Goal: Task Accomplishment & Management: Manage account settings

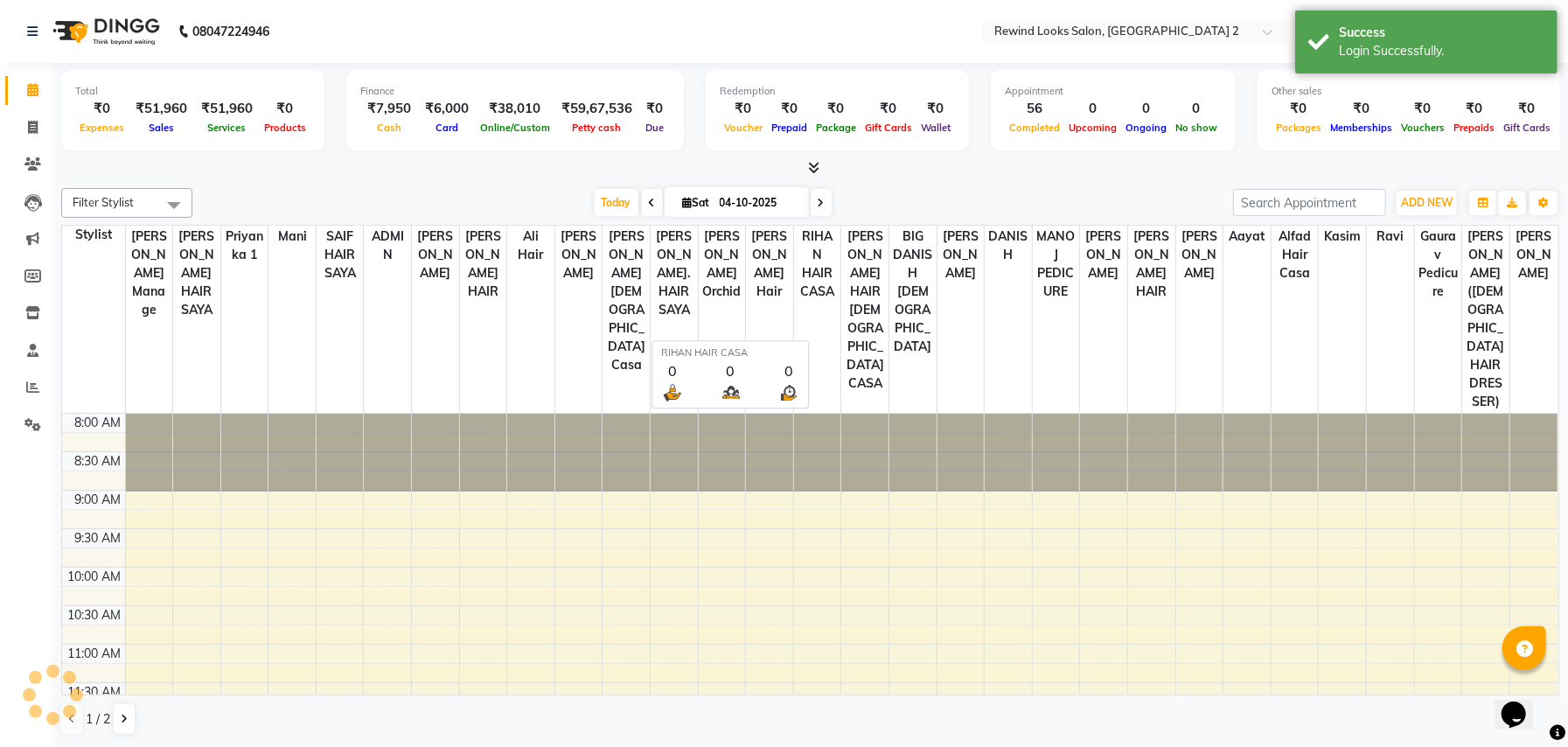
select select "en"
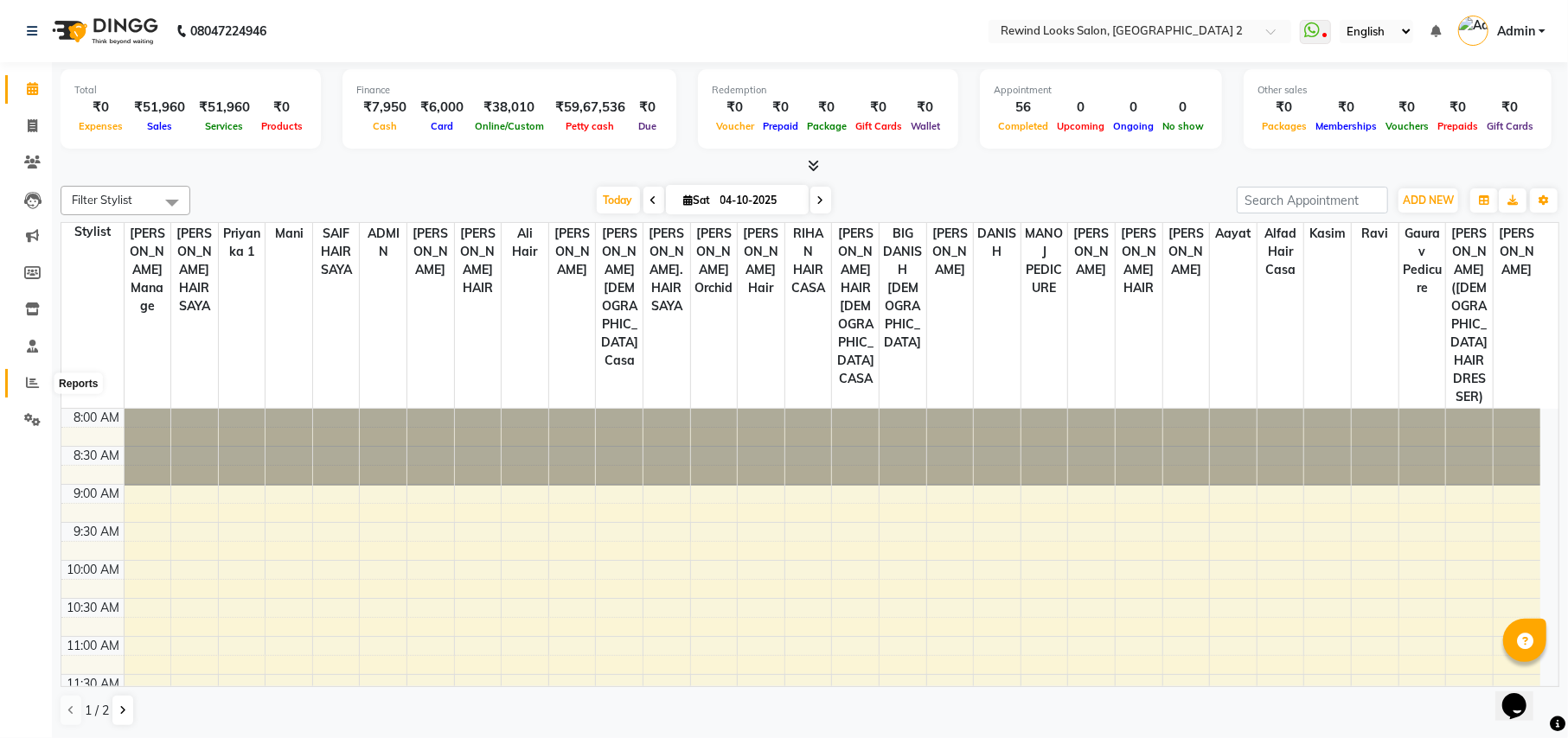
click at [21, 383] on span at bounding box center [32, 383] width 30 height 20
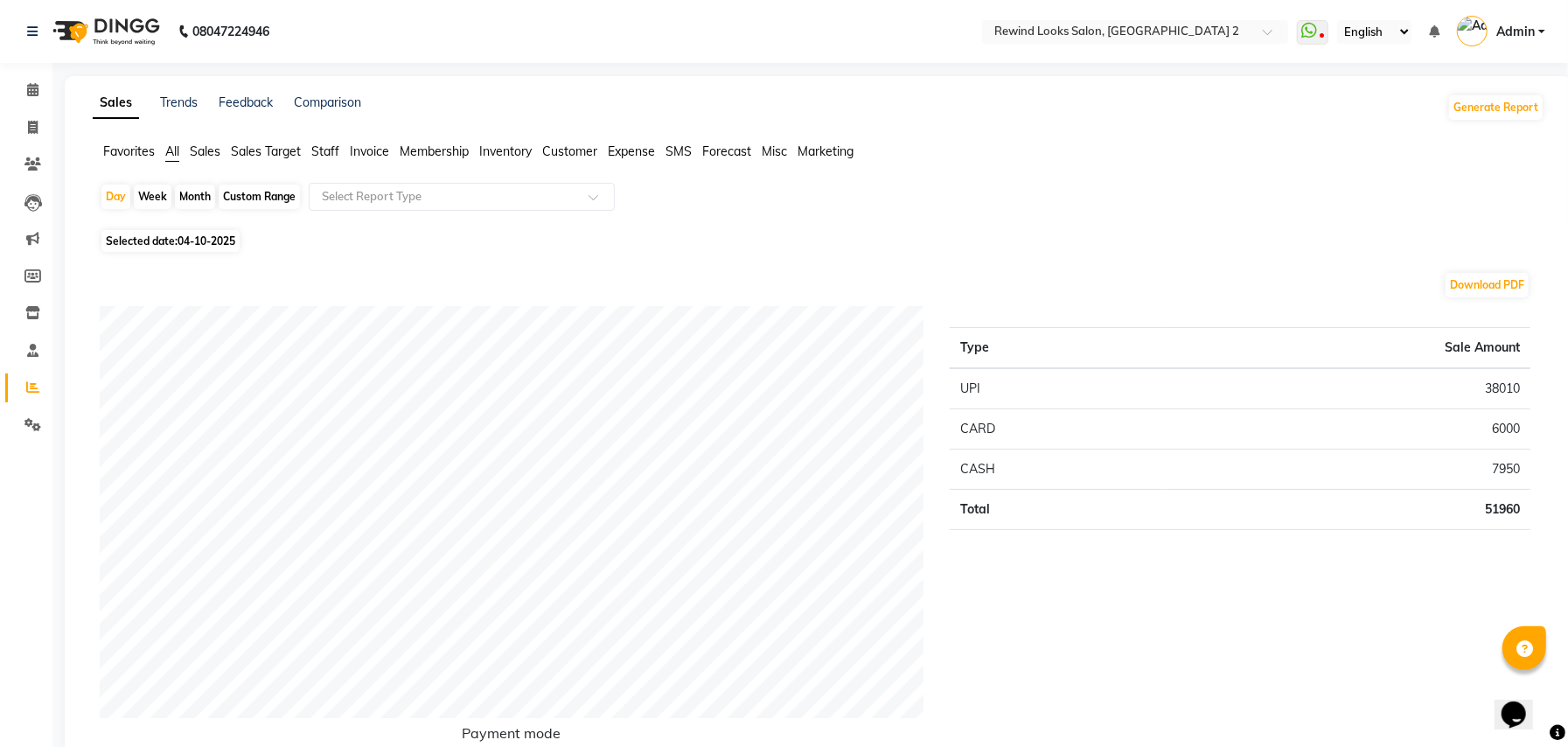
click at [147, 200] on div "Week" at bounding box center [153, 197] width 37 height 24
select select "10"
select select "2025"
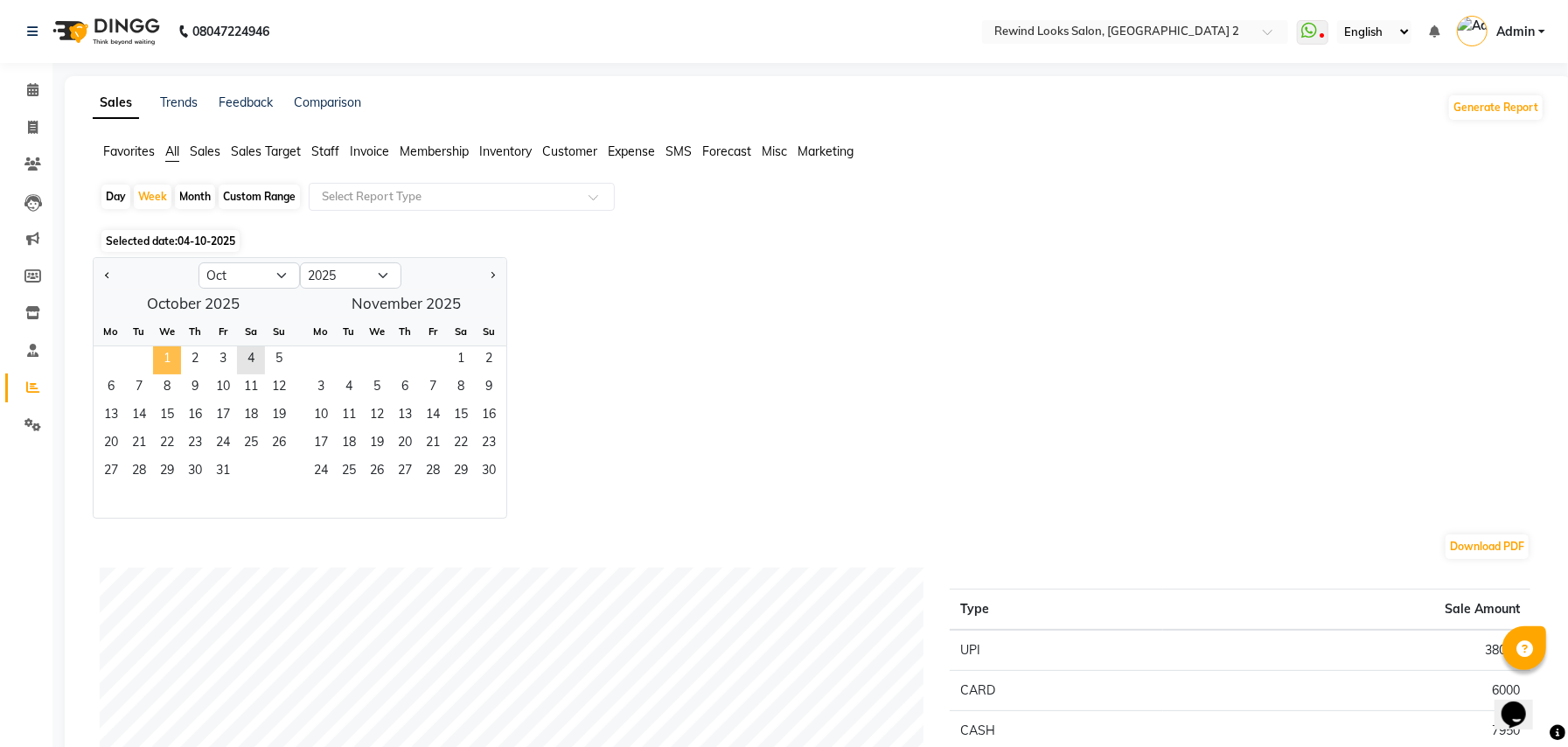
click at [172, 359] on span "1" at bounding box center [167, 360] width 28 height 28
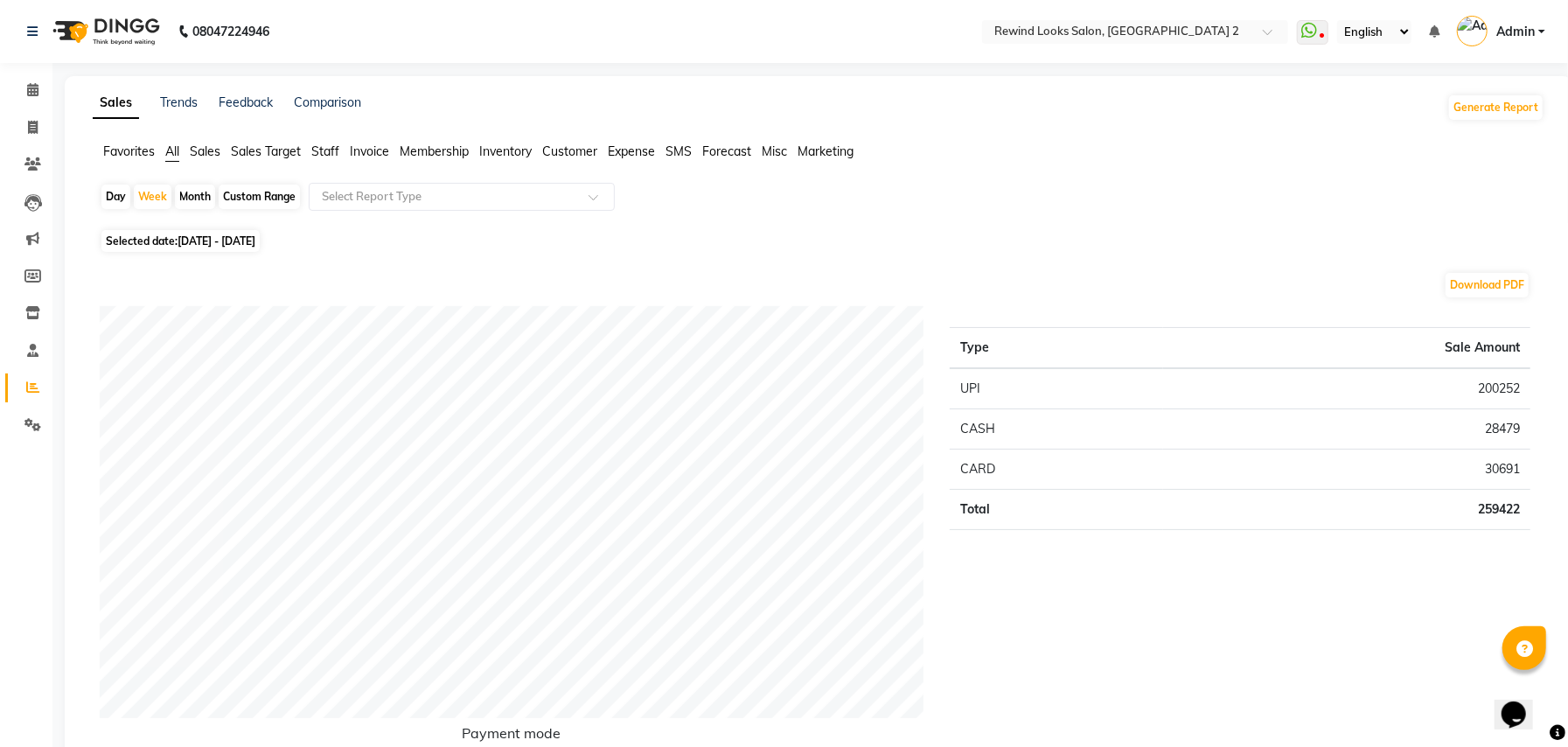
click at [323, 147] on span "Staff" at bounding box center [325, 151] width 28 height 16
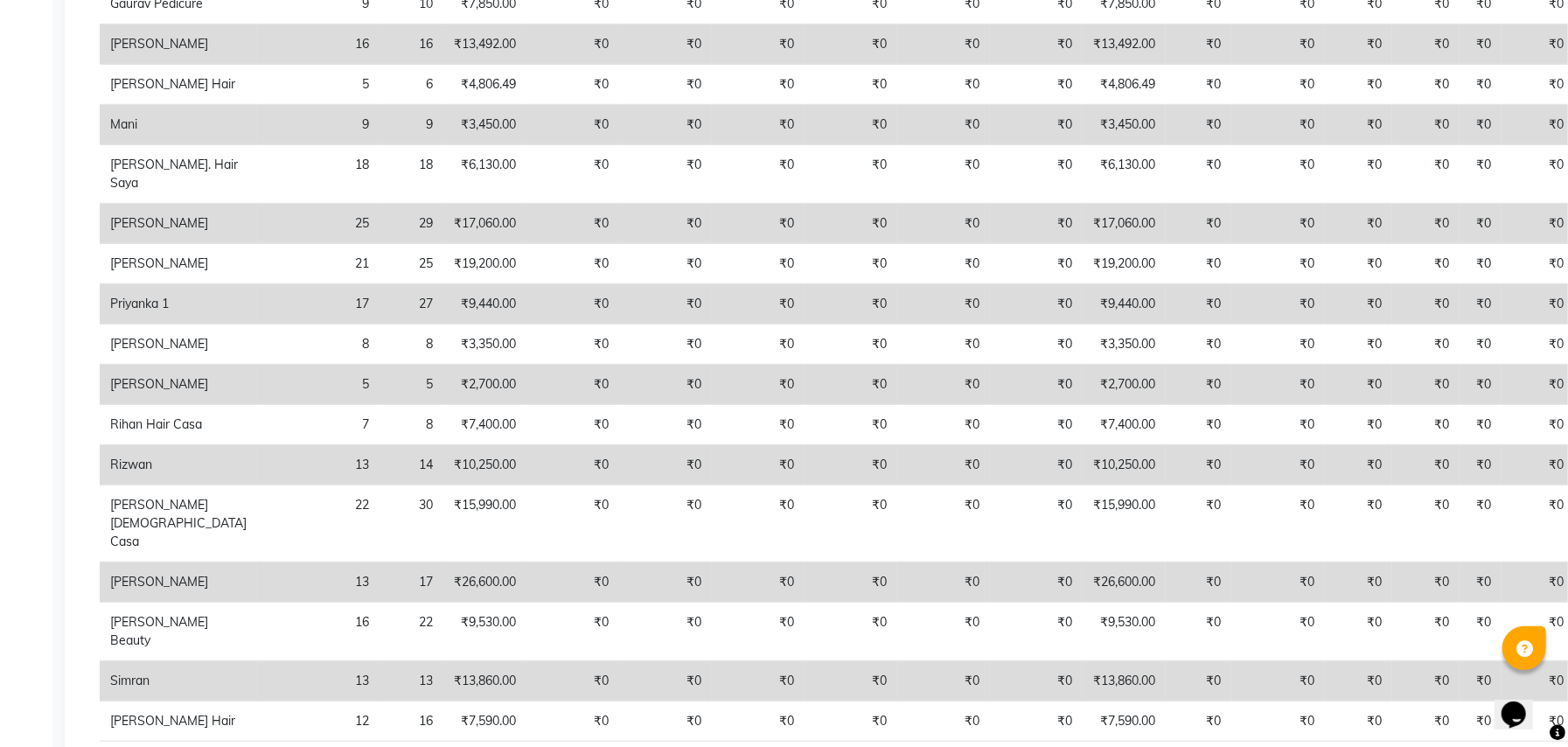
scroll to position [47, 0]
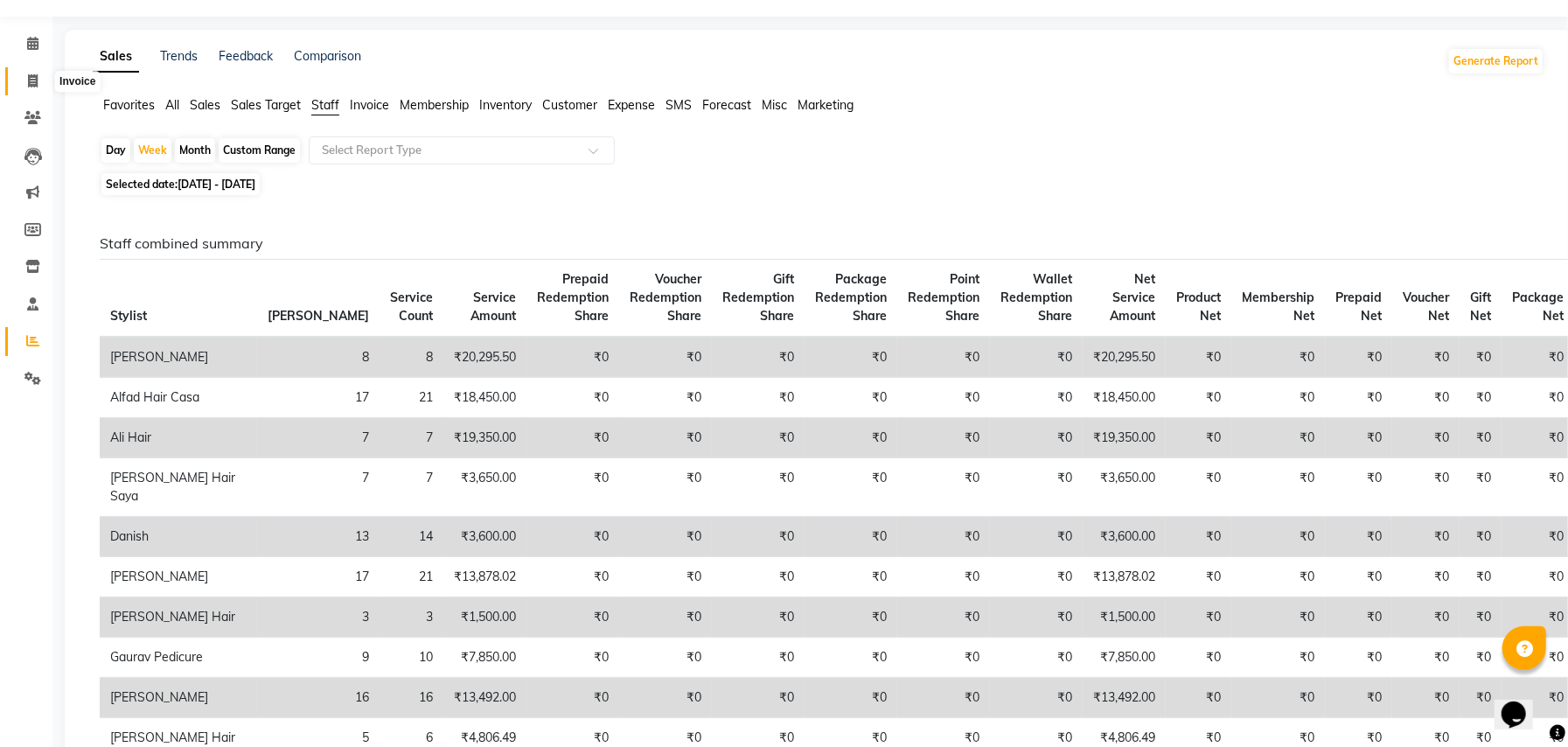
click at [35, 72] on span at bounding box center [33, 82] width 31 height 21
select select "service"
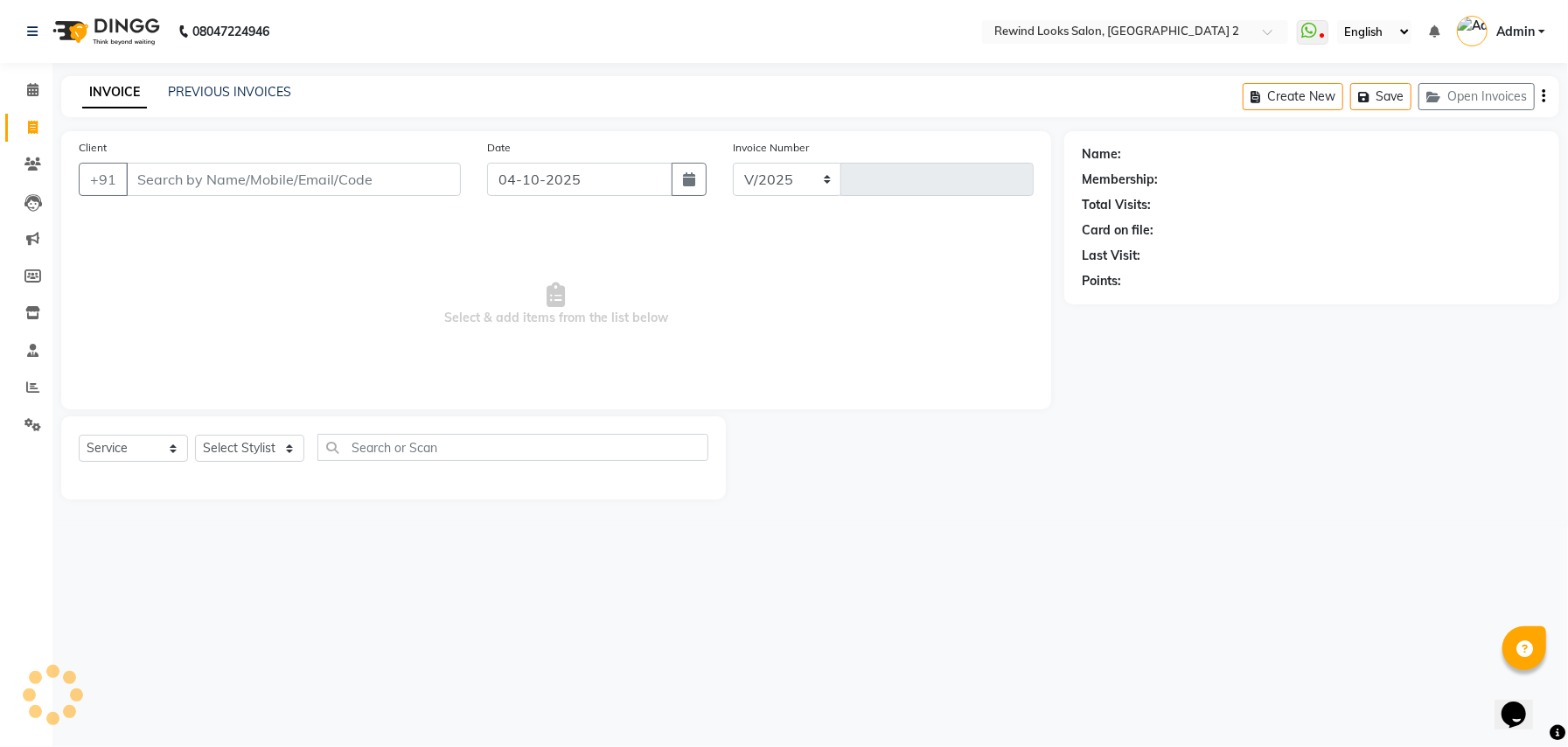
select select "4640"
type input "10751"
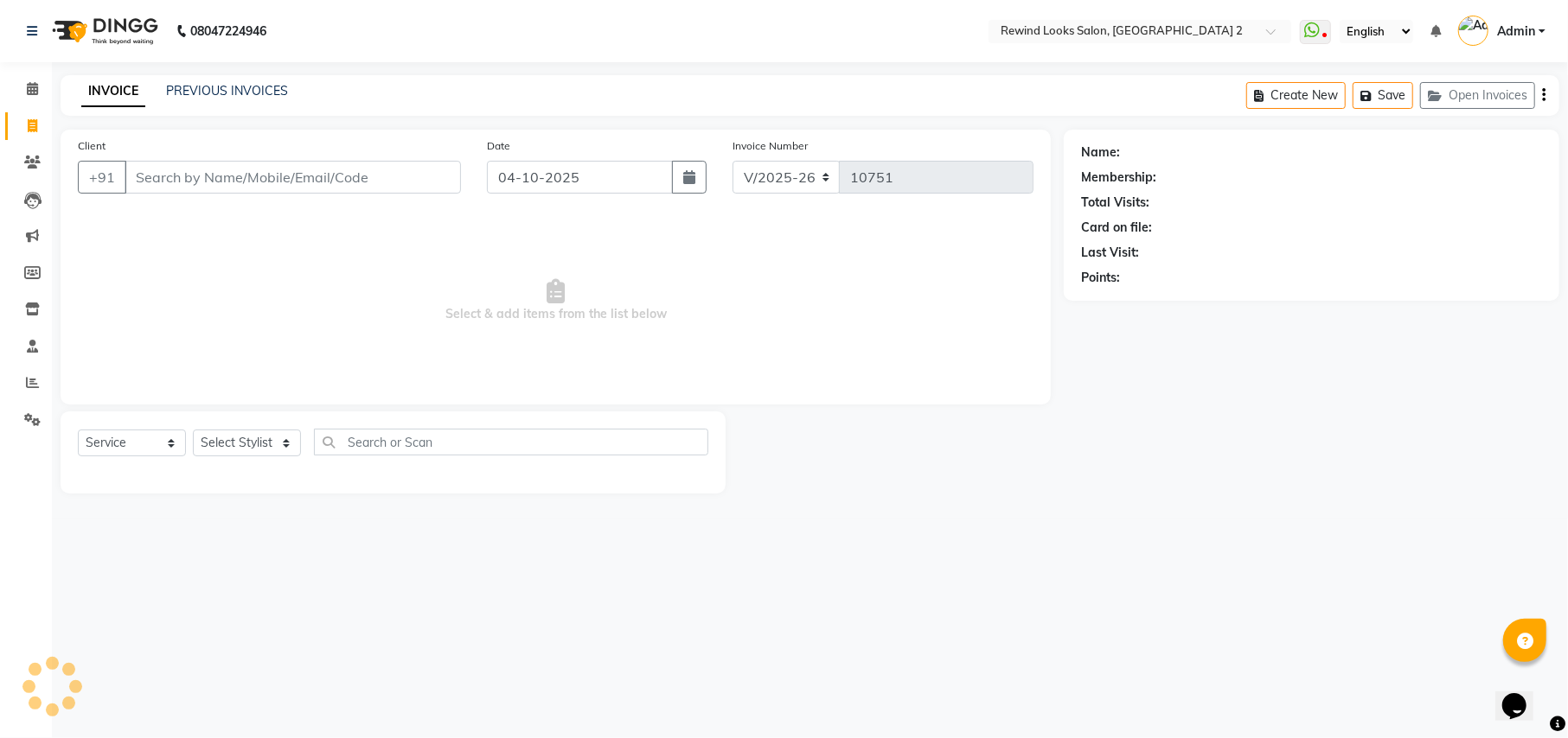
select select "27076"
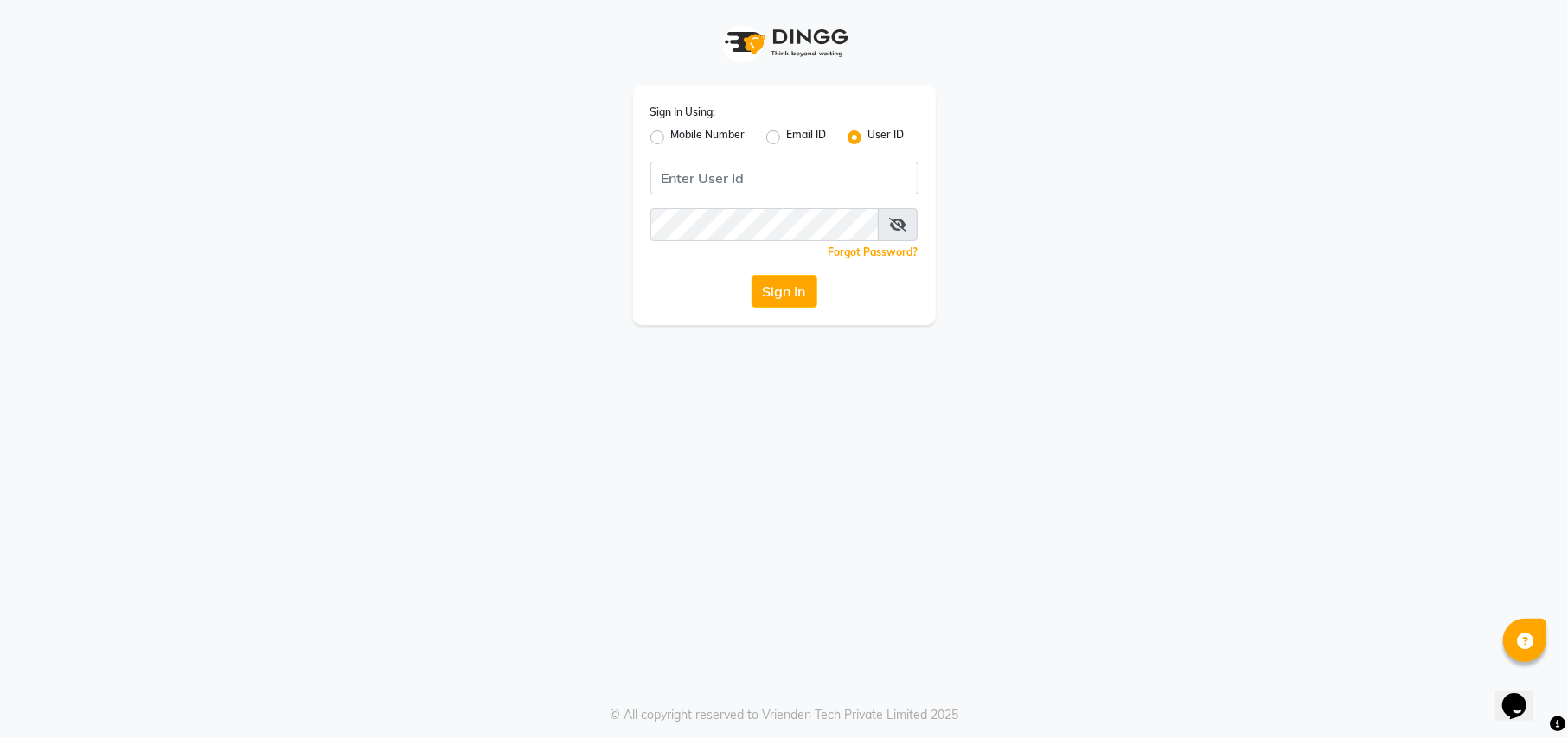
click at [671, 129] on label "Mobile Number" at bounding box center [708, 137] width 75 height 21
click at [671, 129] on input "Mobile Number" at bounding box center [677, 133] width 11 height 11
radio input "true"
radio input "false"
click at [792, 178] on input "Username" at bounding box center [813, 178] width 210 height 33
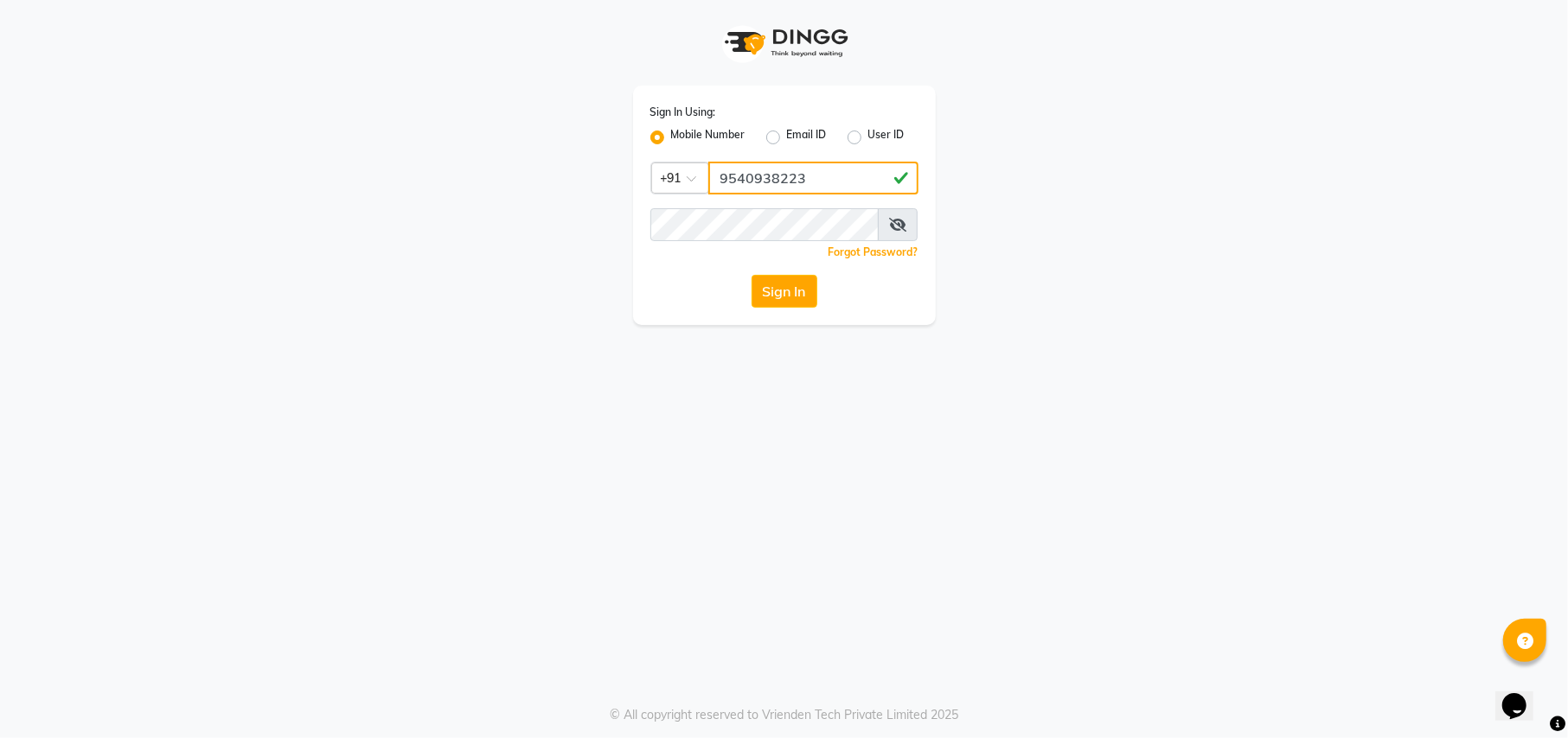
type input "9540938223"
click at [762, 286] on button "Sign In" at bounding box center [784, 291] width 65 height 33
